Goal: Information Seeking & Learning: Learn about a topic

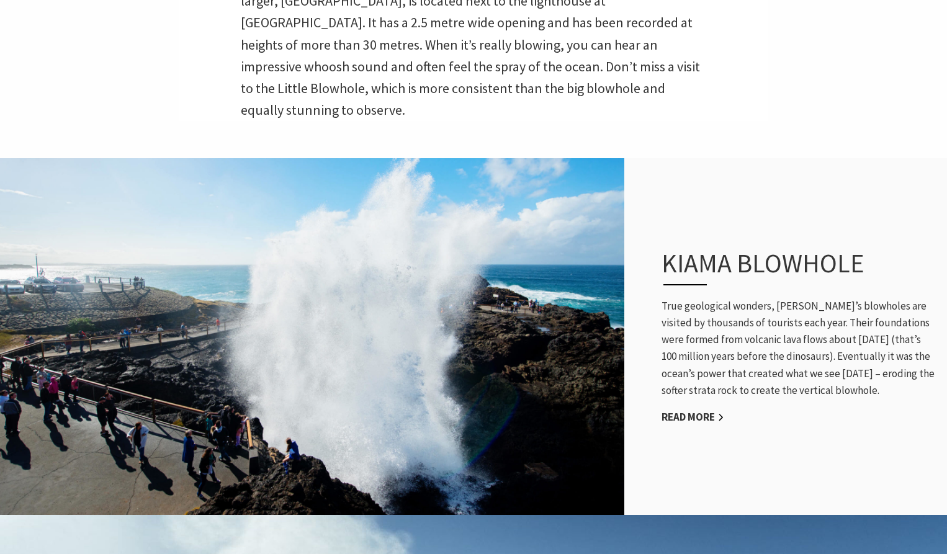
scroll to position [745, 0]
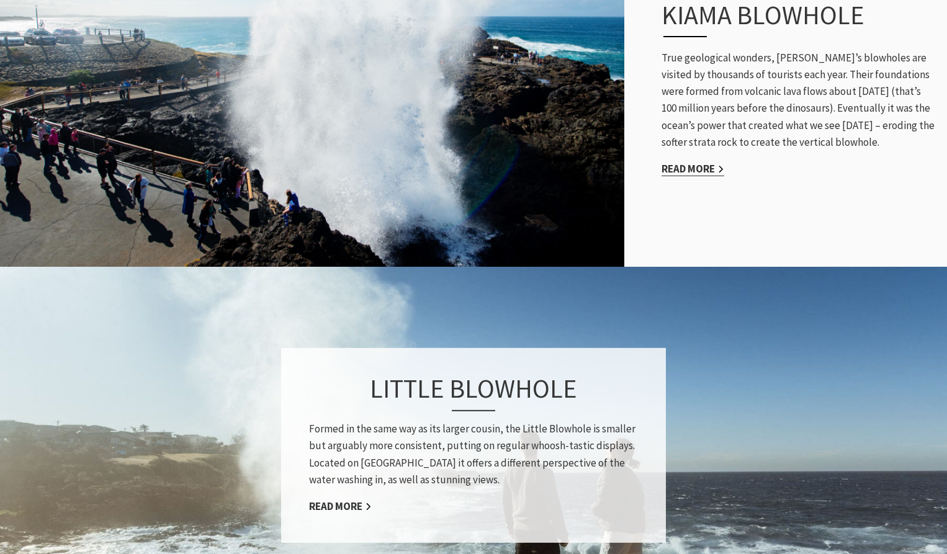
click at [701, 162] on link "Read More" at bounding box center [693, 169] width 63 height 14
